Goal: Information Seeking & Learning: Check status

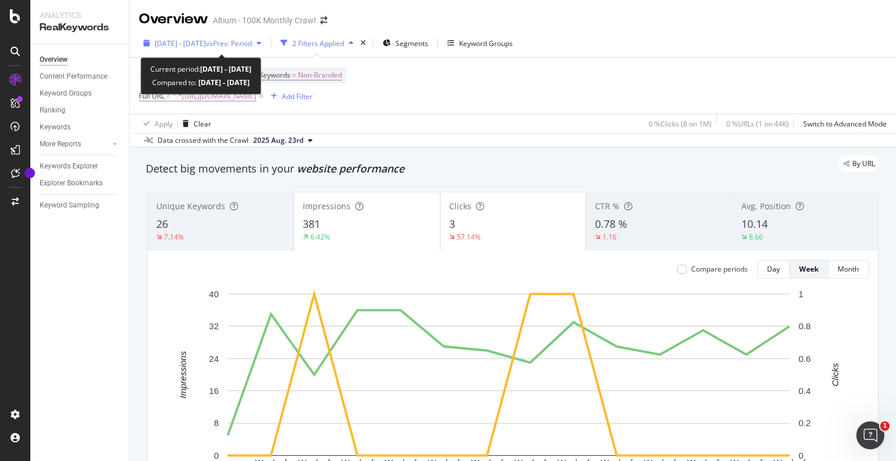
click at [252, 40] on span "vs Prev. Period" at bounding box center [229, 43] width 46 height 10
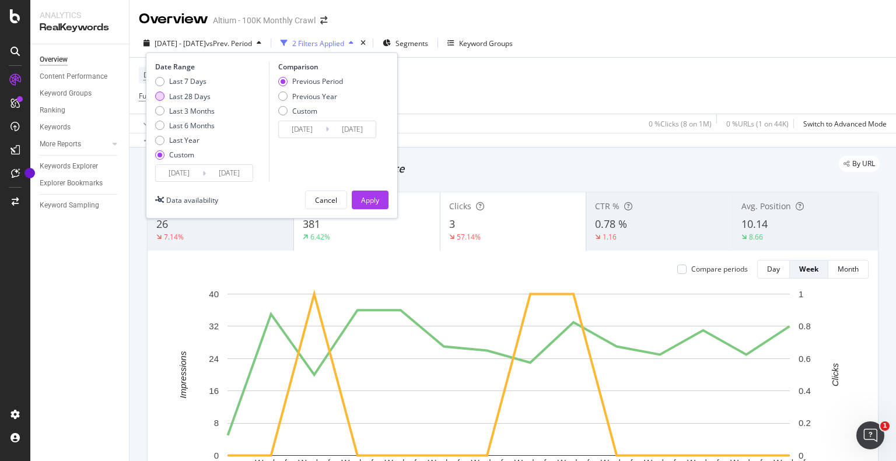
click at [191, 97] on div "Last 28 Days" at bounding box center [189, 97] width 41 height 10
type input "[DATE]"
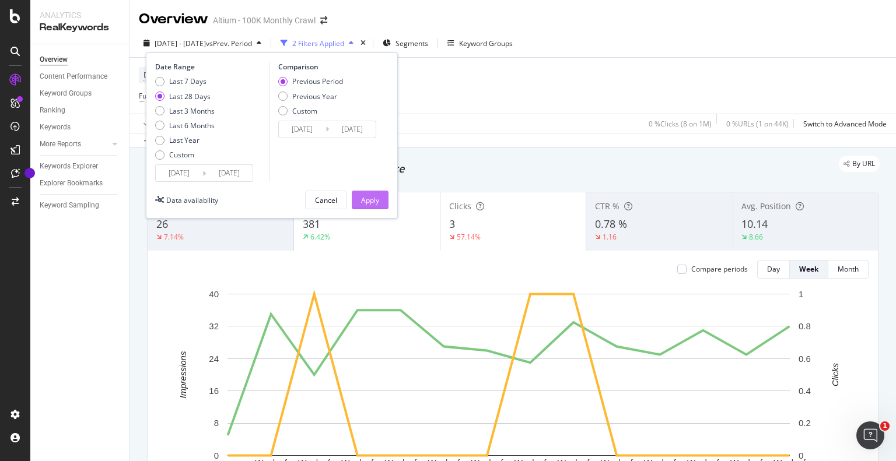
click at [372, 205] on div "Apply" at bounding box center [370, 200] width 18 height 10
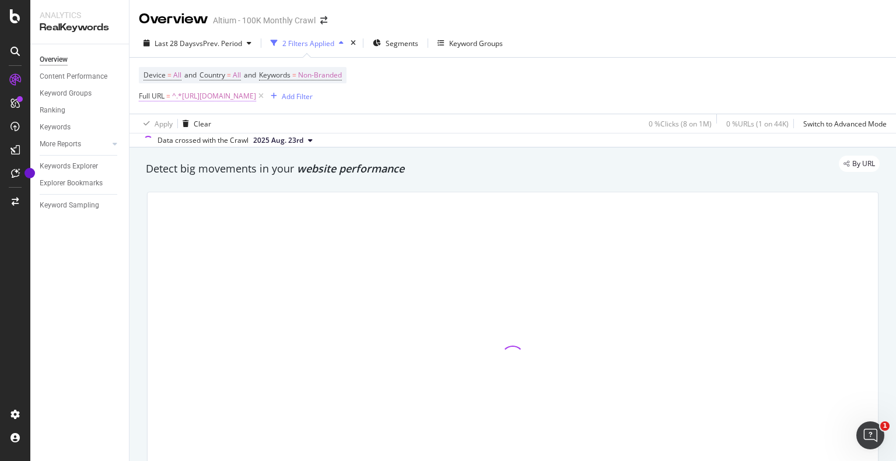
click at [256, 94] on span "^.*[URL][DOMAIN_NAME]" at bounding box center [214, 96] width 84 height 16
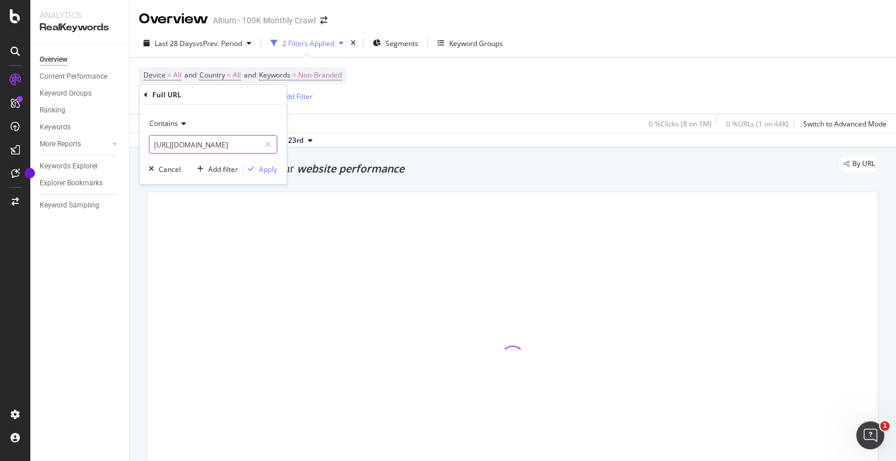
click at [229, 150] on input "[URL][DOMAIN_NAME]" at bounding box center [204, 144] width 110 height 19
paste input "mcad-collaboration-in-altium-designer"
type input "[URL][DOMAIN_NAME]"
click at [268, 170] on div "Apply" at bounding box center [268, 169] width 18 height 10
